Goal: Find specific page/section: Find specific page/section

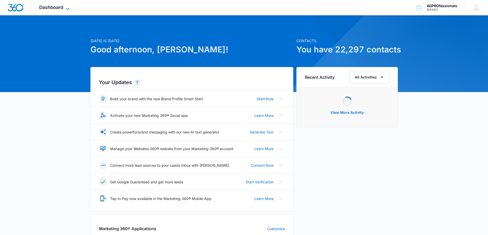
click at [56, 8] on span "Dashboard" at bounding box center [51, 7] width 24 height 5
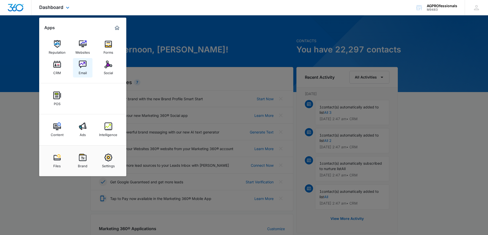
click at [83, 64] on img at bounding box center [83, 65] width 8 height 8
